Goal: Check status: Check status

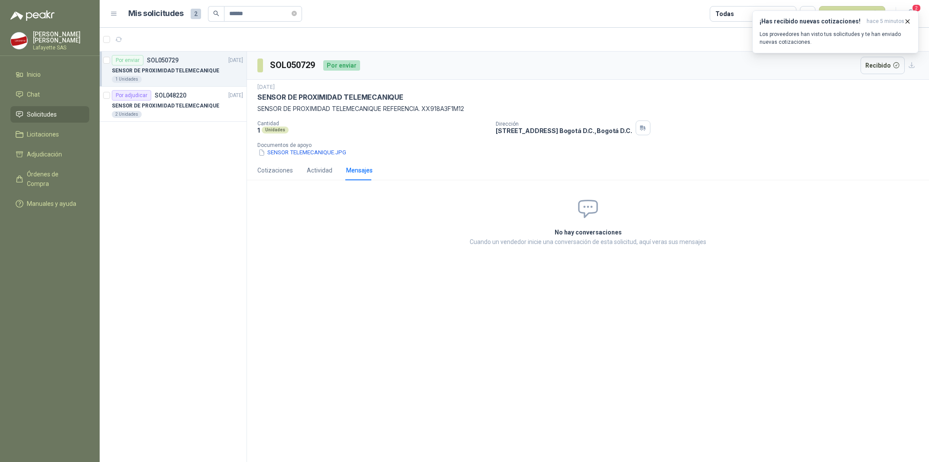
click at [49, 115] on span "Solicitudes" at bounding box center [42, 115] width 30 height 10
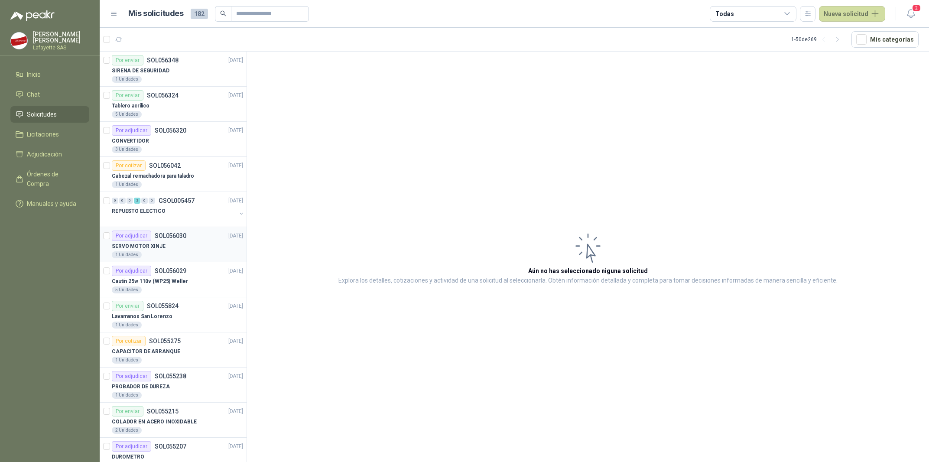
click at [180, 232] on div "Por adjudicar SOL056030" at bounding box center [149, 236] width 75 height 10
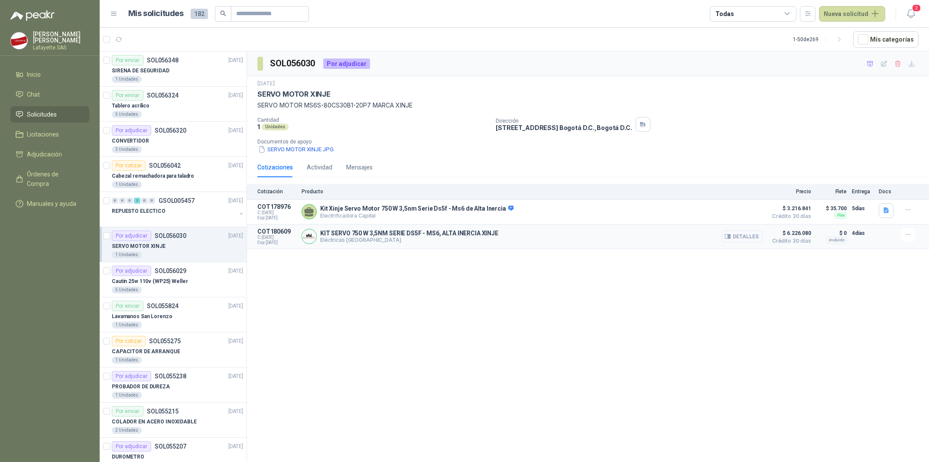
click at [738, 237] on button "Detalles" at bounding box center [742, 237] width 41 height 12
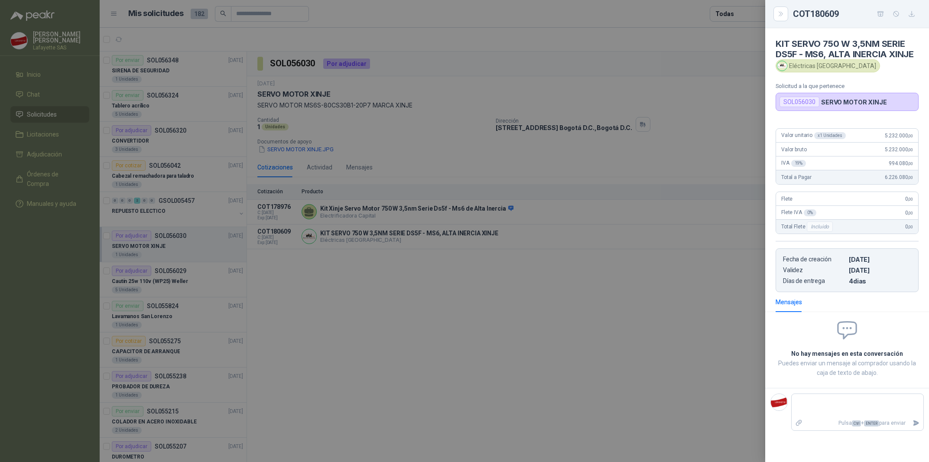
click at [648, 222] on div at bounding box center [464, 231] width 929 height 462
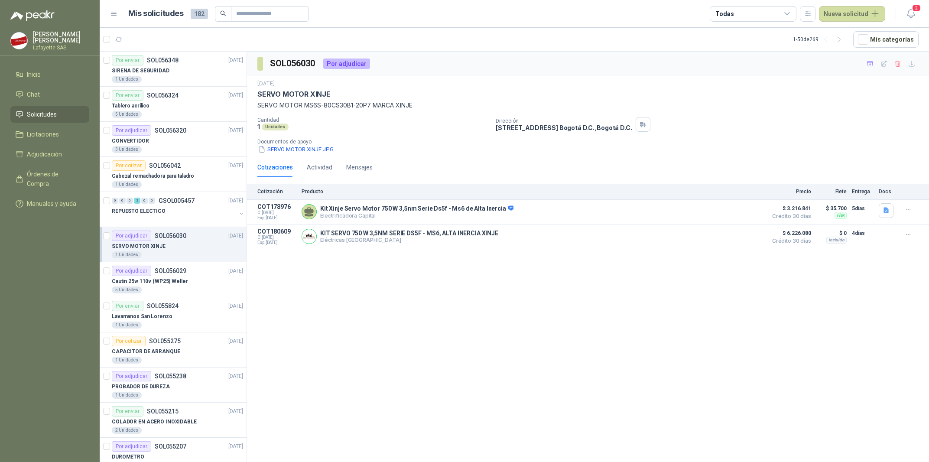
click at [266, 461] on div "SOL056030 Por adjudicar 15 sept, 2025 SERVO MOTOR XINJE SERVO MOTOR MS6S-80CS30…" at bounding box center [588, 258] width 682 height 413
